Goal: Check status: Check status

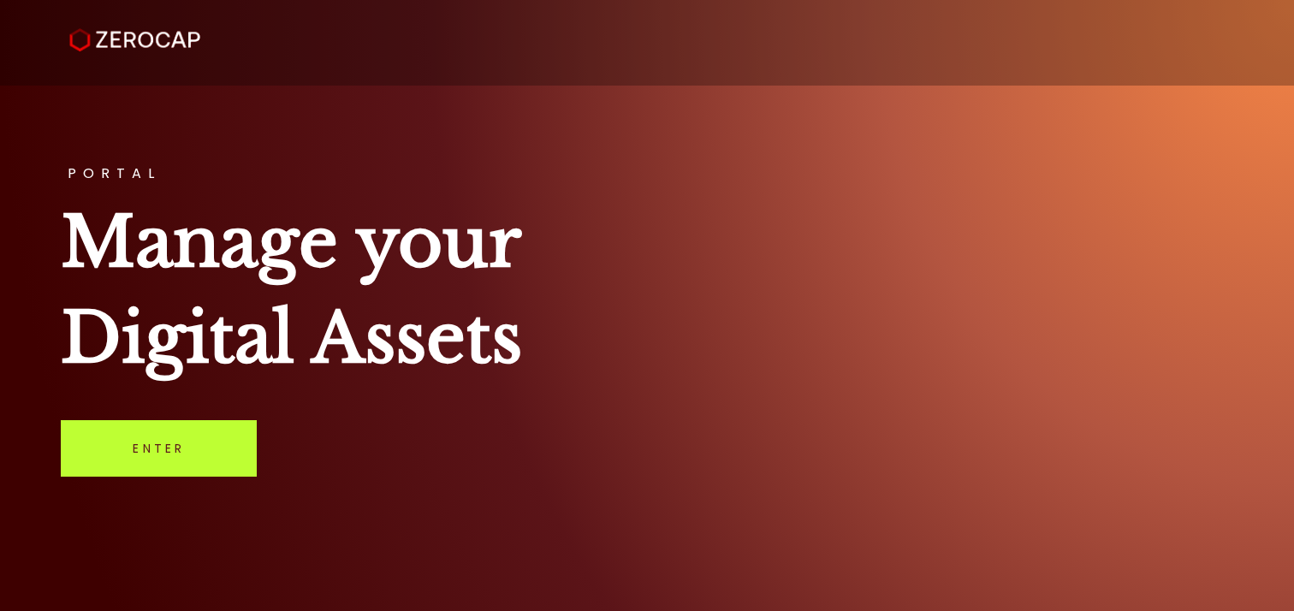
click at [208, 475] on link "Enter" at bounding box center [159, 448] width 196 height 56
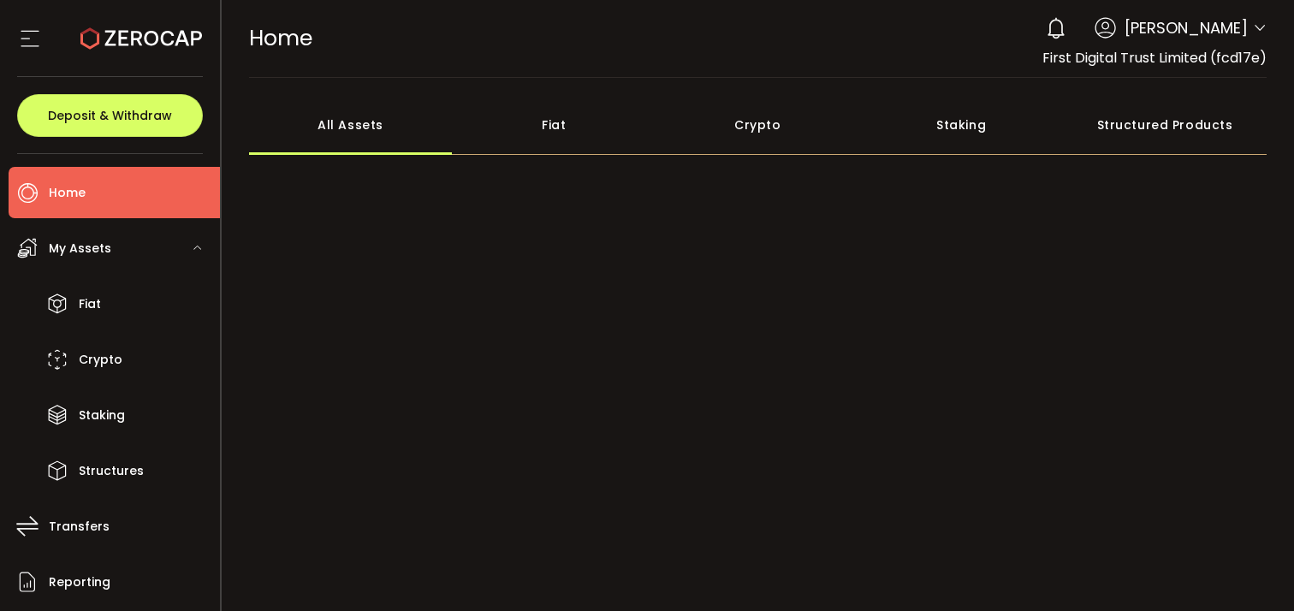
click at [575, 125] on div "Fiat" at bounding box center [554, 125] width 204 height 60
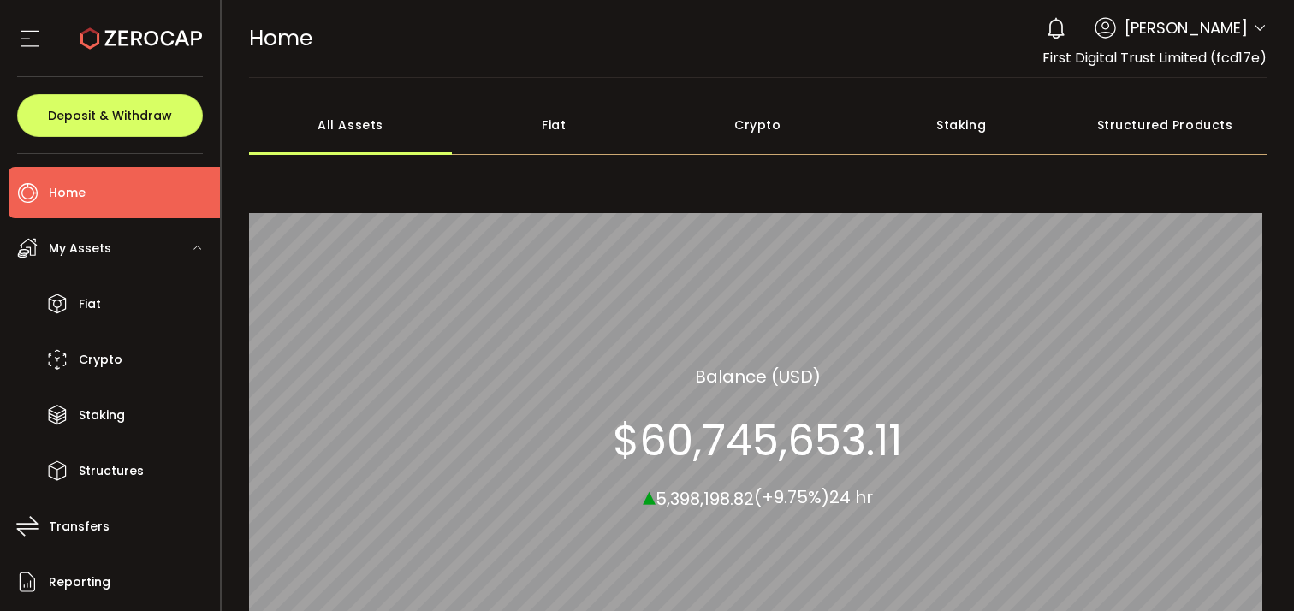
click at [552, 126] on div "Fiat" at bounding box center [554, 125] width 204 height 60
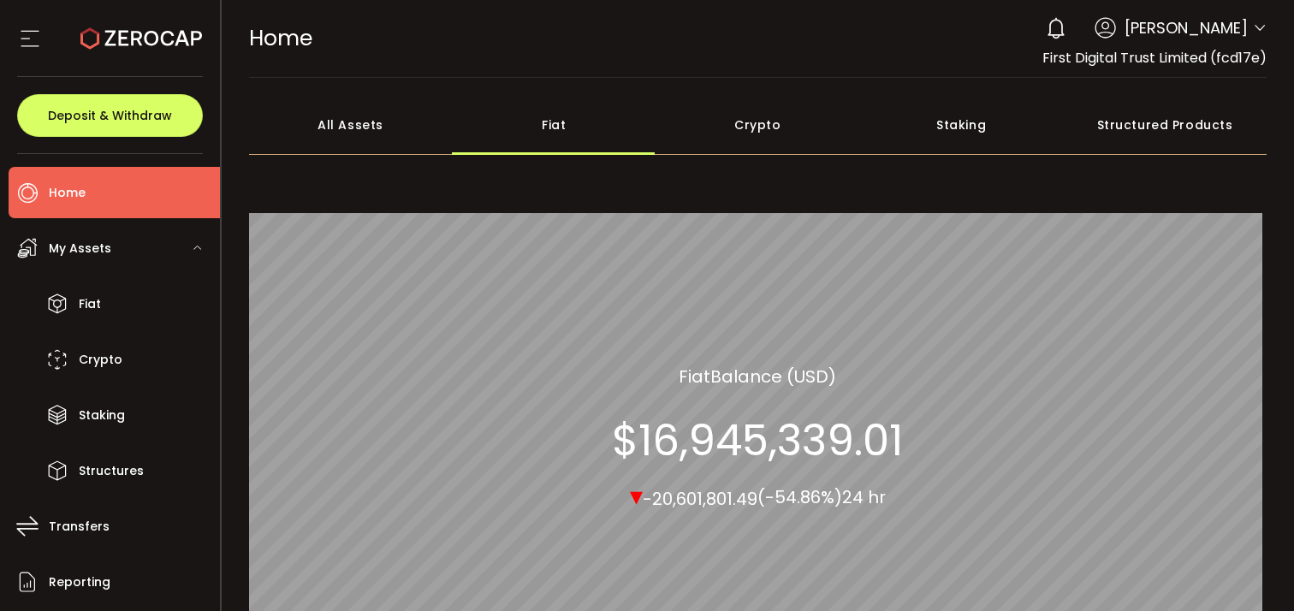
click at [479, 62] on div "HOME Buy Power $0.00 USD Home Home Verify Your Identity 0 Vincent Chok Account …" at bounding box center [758, 38] width 1018 height 77
